Goal: Task Accomplishment & Management: Manage account settings

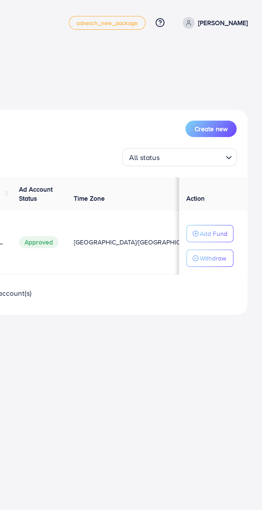
click at [242, 14] on p "Zohaib Khan" at bounding box center [239, 13] width 29 height 6
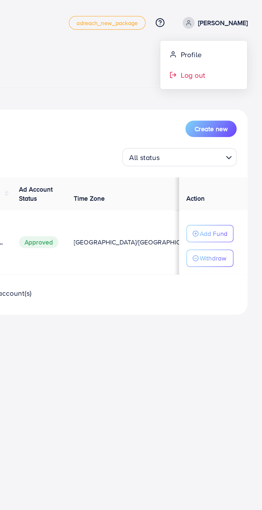
click at [223, 43] on span "Log out" at bounding box center [221, 44] width 14 height 6
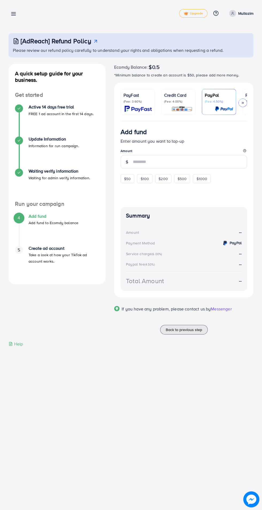
click at [247, 504] on img at bounding box center [251, 500] width 16 height 16
click at [175, 90] on link "Credit Card (Fee: 4.00%)" at bounding box center [178, 102] width 34 height 26
